Goal: Transaction & Acquisition: Obtain resource

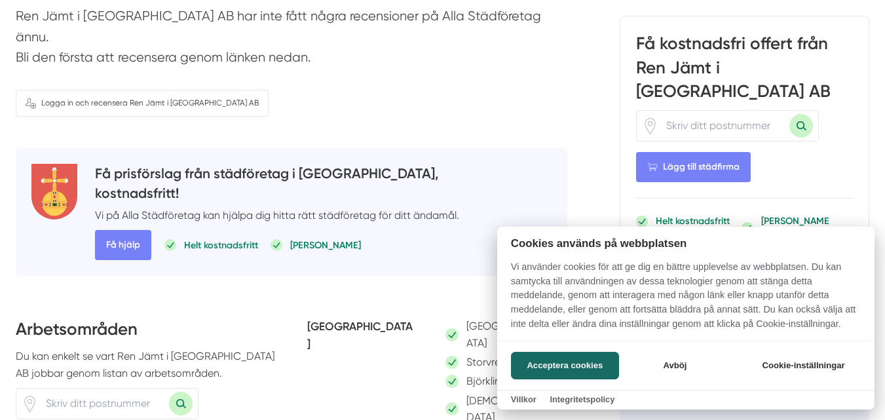
scroll to position [459, 0]
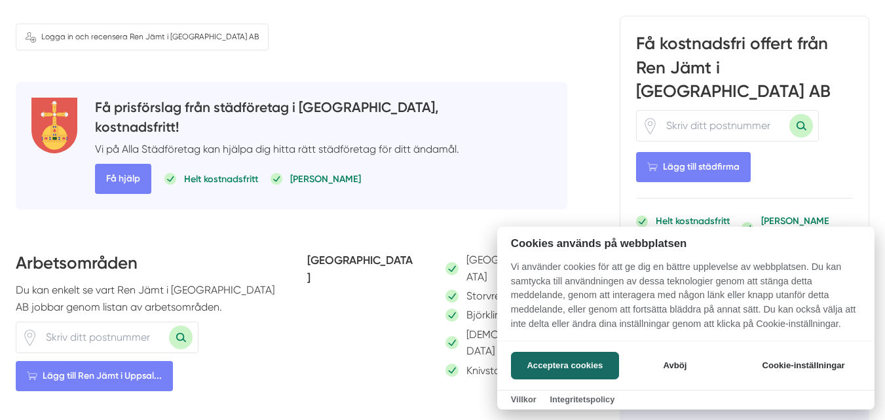
click at [153, 39] on div at bounding box center [442, 210] width 885 height 420
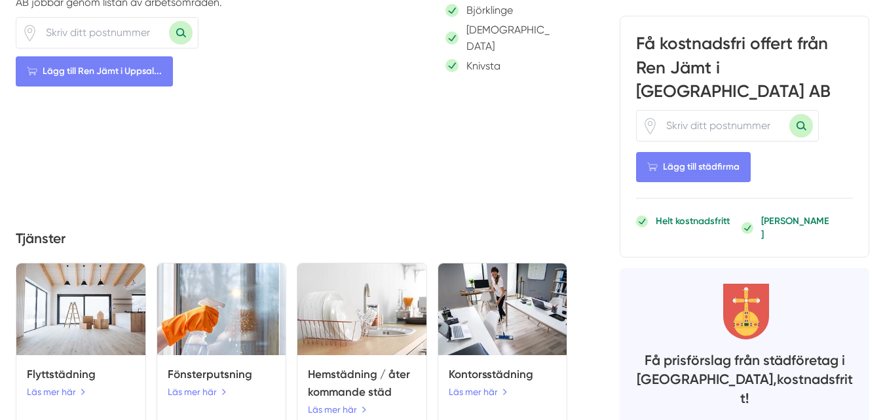
scroll to position [852, 0]
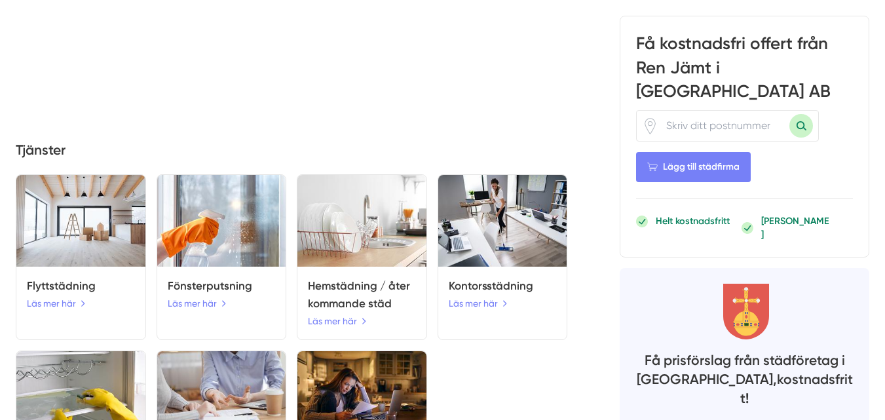
click at [350, 277] on h5 "Hemstädning / återkommande städ" at bounding box center [362, 294] width 108 height 35
click at [334, 314] on link "Läs mer här" at bounding box center [338, 321] width 61 height 14
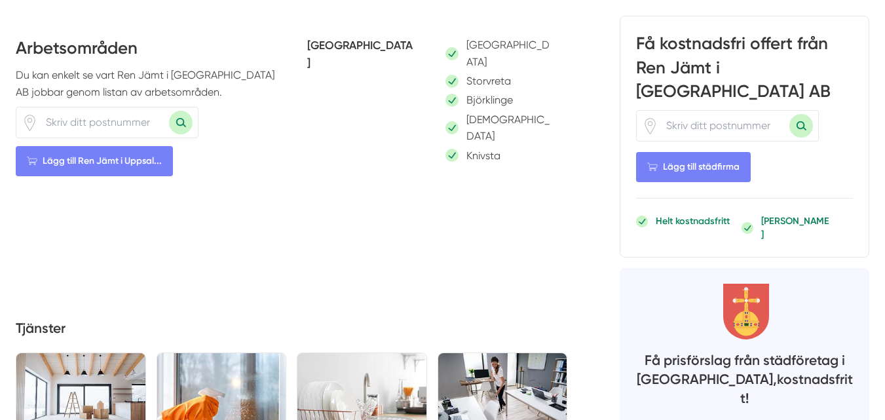
scroll to position [655, 0]
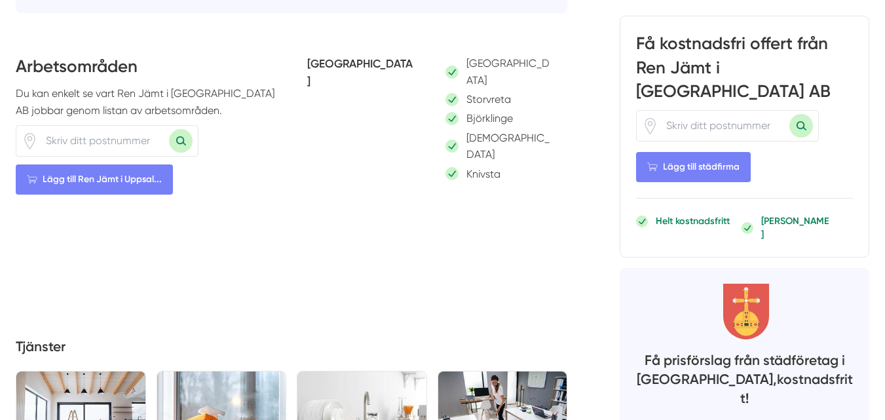
click at [58, 126] on input "number" at bounding box center [103, 141] width 131 height 30
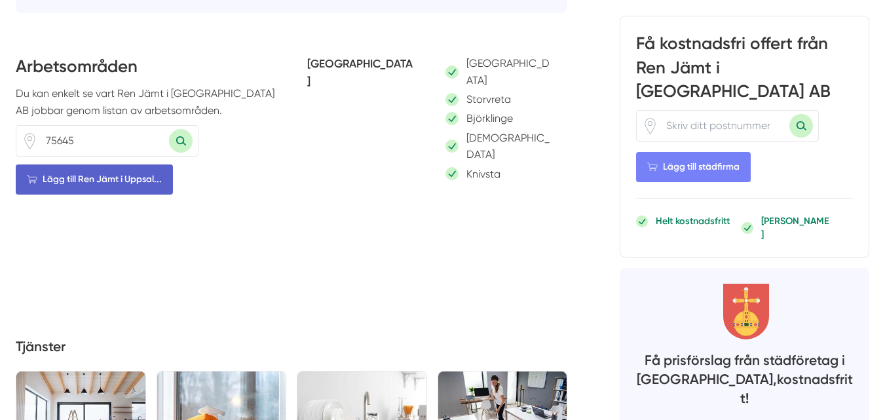
type input "75645"
click at [115, 164] on span "Lägg till Ren Jämt i Uppsal..." at bounding box center [94, 179] width 157 height 30
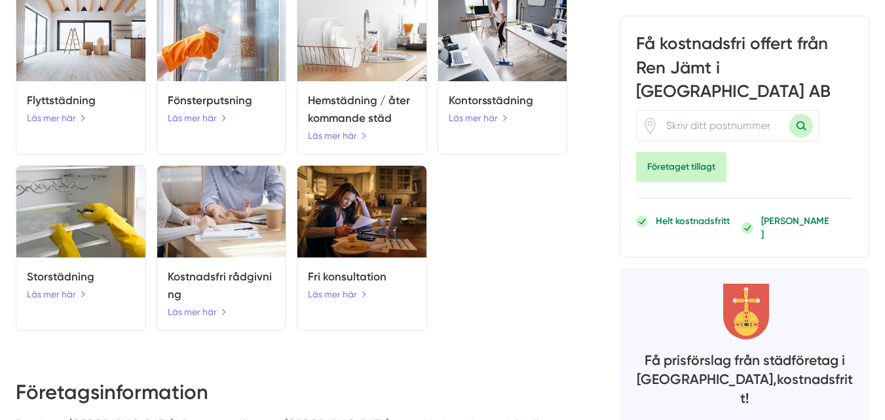
scroll to position [1048, 0]
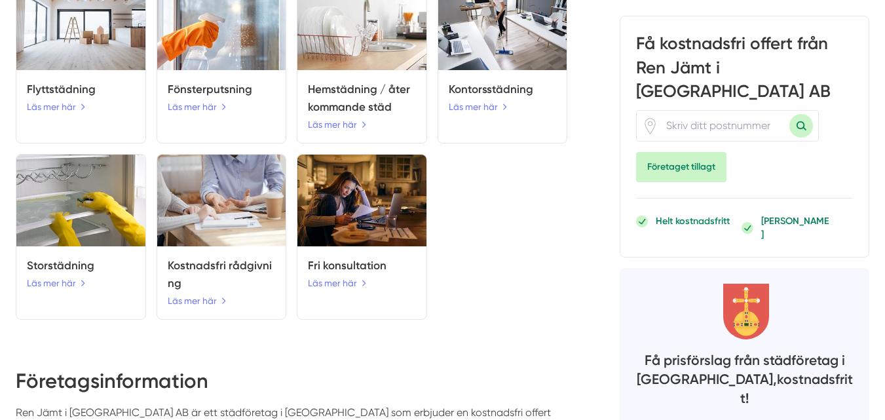
click at [691, 111] on input "number" at bounding box center [723, 126] width 131 height 30
type input "75645"
click at [755, 284] on icon at bounding box center [746, 312] width 46 height 56
click at [715, 50] on h3 "Få kostnadsfri offert från Ren Jämt i [GEOGRAPHIC_DATA] AB" at bounding box center [744, 71] width 217 height 78
click at [709, 152] on span "Företaget tillagt" at bounding box center [681, 167] width 90 height 30
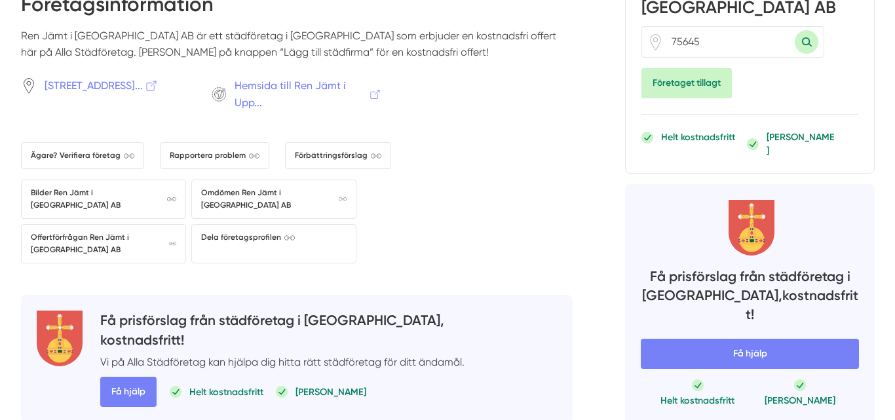
scroll to position [1422, 0]
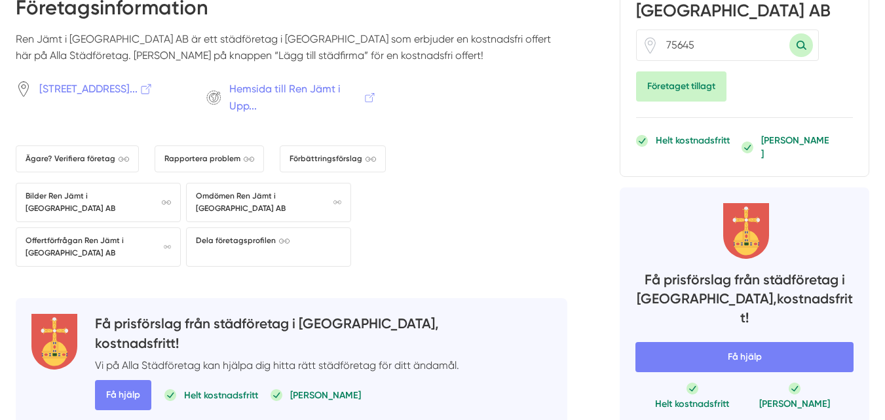
click at [142, 314] on h4 "Få prisförslag från städföretag i [GEOGRAPHIC_DATA], kostnadsfritt!" at bounding box center [277, 335] width 364 height 43
click at [146, 380] on span "Få hjälp" at bounding box center [123, 395] width 56 height 30
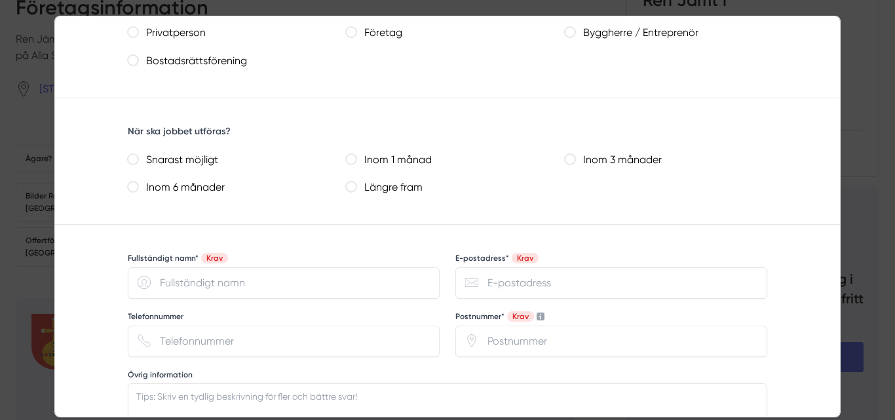
scroll to position [786, 0]
